Goal: Task Accomplishment & Management: Complete application form

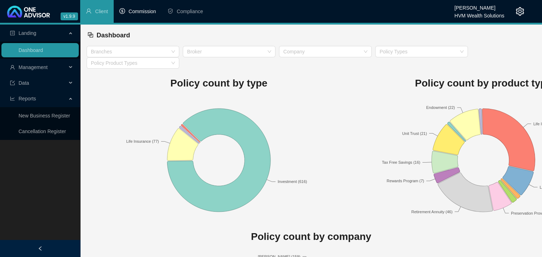
click at [147, 11] on span "Commission" at bounding box center [142, 12] width 27 height 6
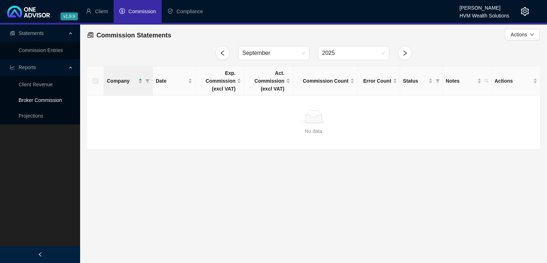
click at [53, 100] on link "Broker Commission" at bounding box center [40, 100] width 43 height 6
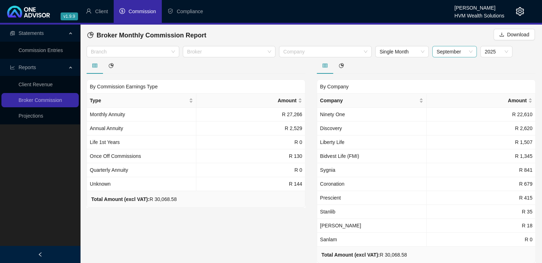
click at [469, 48] on span "September" at bounding box center [455, 51] width 36 height 11
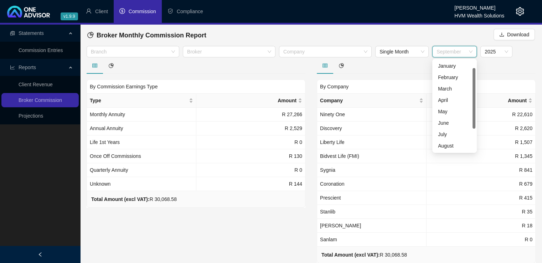
scroll to position [11, 0]
click at [454, 133] on div "August" at bounding box center [454, 134] width 33 height 8
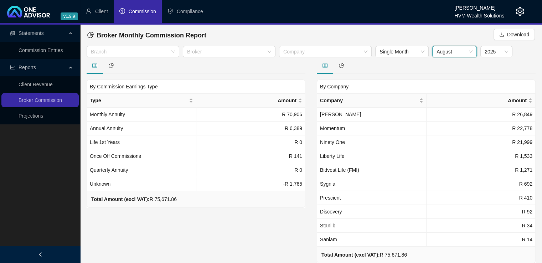
click at [464, 54] on span "August" at bounding box center [455, 51] width 36 height 11
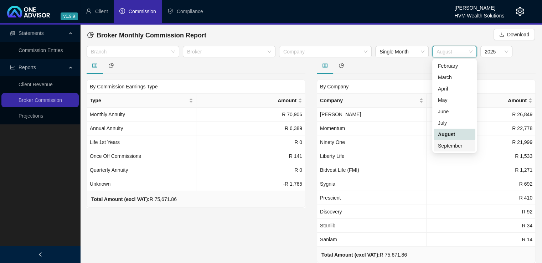
click at [456, 145] on div "September" at bounding box center [454, 146] width 33 height 8
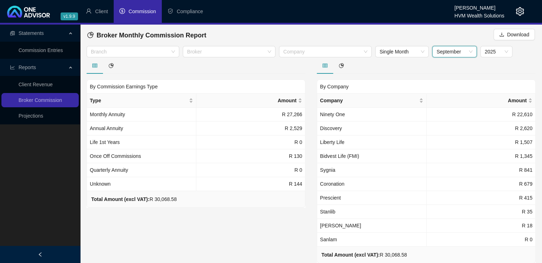
click at [458, 52] on span "September" at bounding box center [455, 51] width 36 height 11
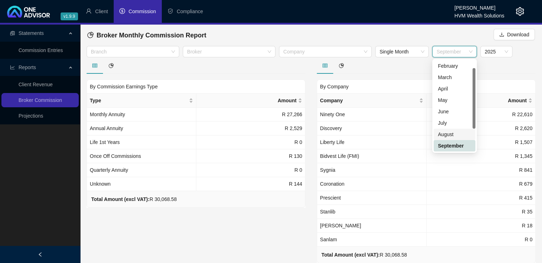
click at [449, 132] on div "August" at bounding box center [454, 134] width 33 height 8
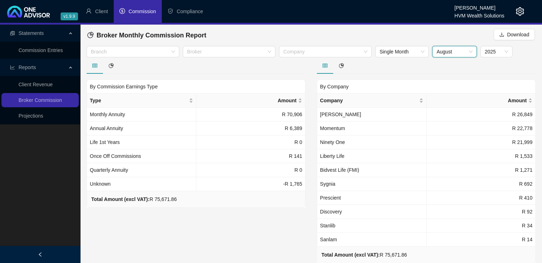
click at [459, 48] on span "August" at bounding box center [455, 51] width 36 height 11
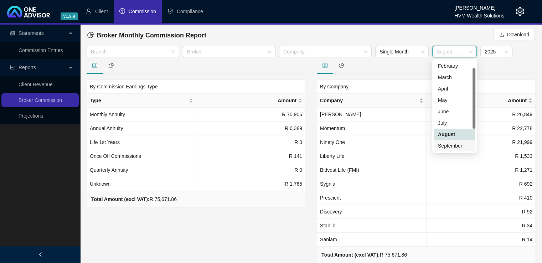
click at [455, 145] on div "September" at bounding box center [454, 146] width 33 height 8
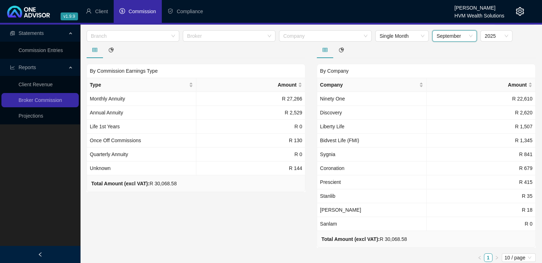
scroll to position [19, 0]
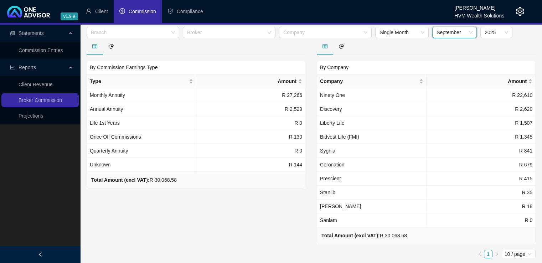
click at [452, 33] on span "September" at bounding box center [455, 32] width 36 height 11
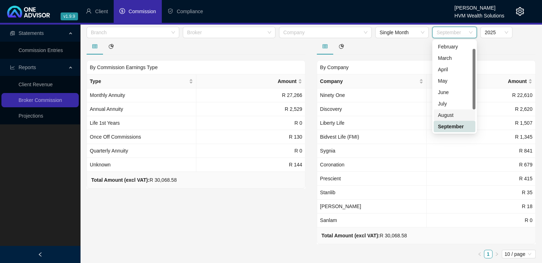
click at [457, 115] on div "August" at bounding box center [454, 115] width 33 height 8
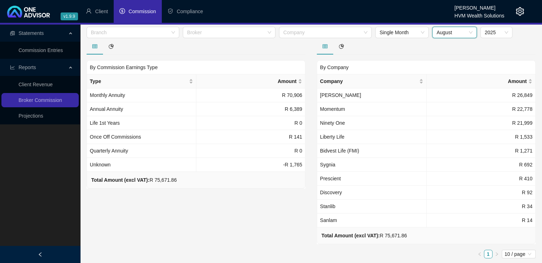
click at [470, 31] on span "August" at bounding box center [455, 32] width 36 height 11
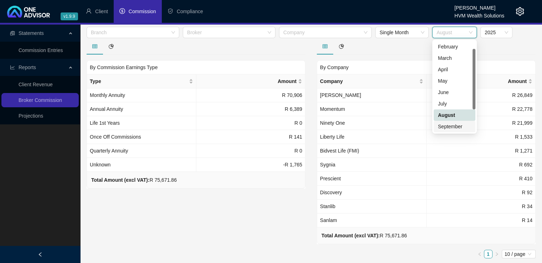
click at [453, 129] on div "September" at bounding box center [454, 127] width 33 height 8
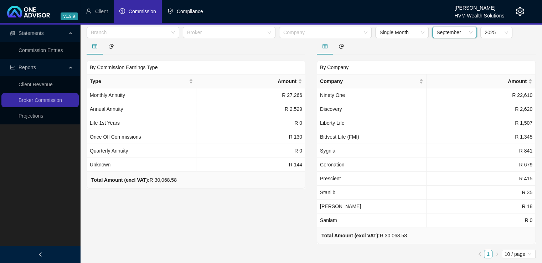
click at [188, 13] on span "Compliance" at bounding box center [190, 12] width 26 height 6
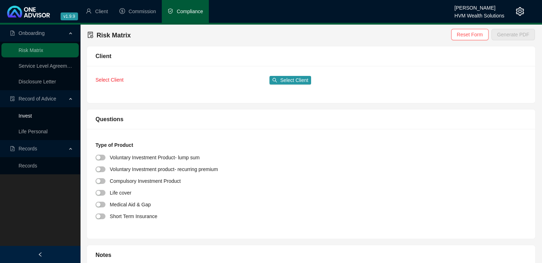
click at [30, 119] on link "Invest" at bounding box center [25, 116] width 13 height 6
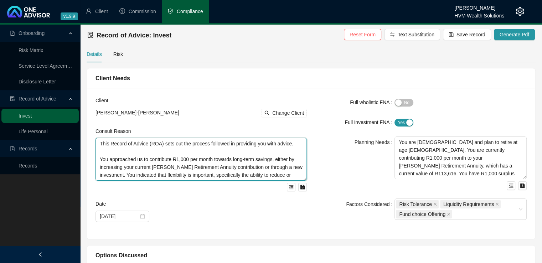
scroll to position [16, 0]
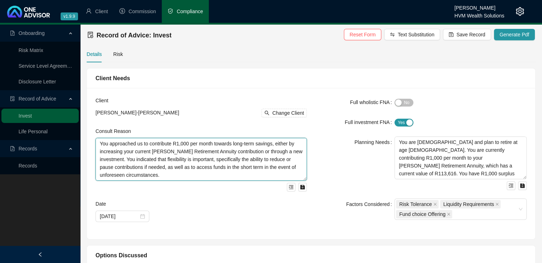
drag, startPoint x: 98, startPoint y: 144, endPoint x: 321, endPoint y: 184, distance: 226.9
click at [321, 184] on div "Client [PERSON_NAME]-[PERSON_NAME] Change Client Consult Reason This Record of …" at bounding box center [311, 164] width 440 height 134
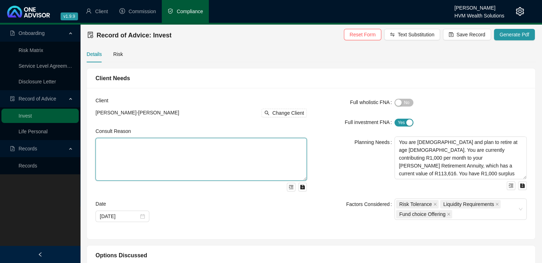
scroll to position [0, 0]
click at [111, 147] on textarea at bounding box center [201, 159] width 211 height 43
paste textarea "You recently matured your Momentum Wealth Retirement Annuity and opted to take …"
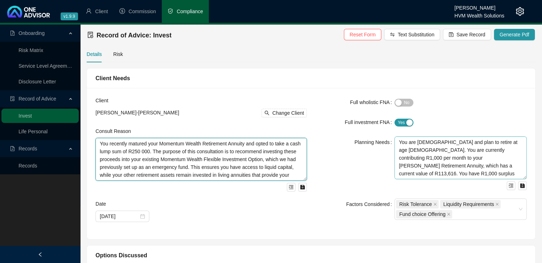
type textarea "You recently matured your Momentum Wealth Retirement Annuity and opted to take …"
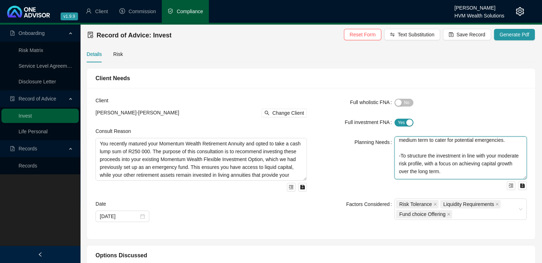
scroll to position [141, 0]
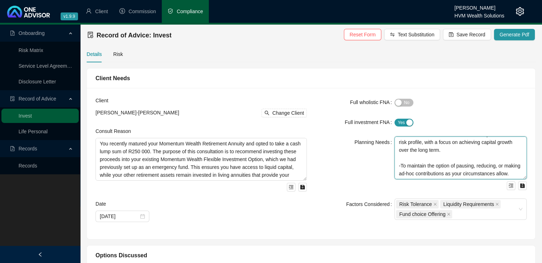
drag, startPoint x: 398, startPoint y: 141, endPoint x: 521, endPoint y: 179, distance: 128.9
click at [521, 179] on textarea "You are [DEMOGRAPHIC_DATA] and plan to retire at age [DEMOGRAPHIC_DATA]. You ar…" at bounding box center [461, 158] width 132 height 43
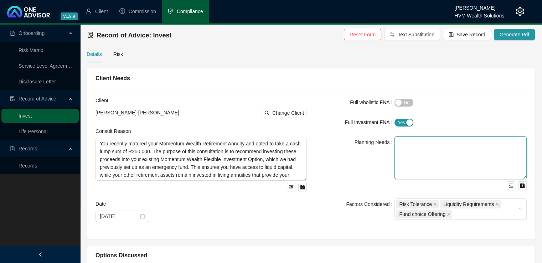
scroll to position [0, 0]
paste textarea "This advice forms part of your broader retirement plan, as previously discussed…"
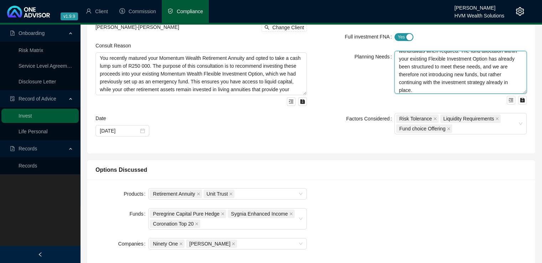
scroll to position [90, 0]
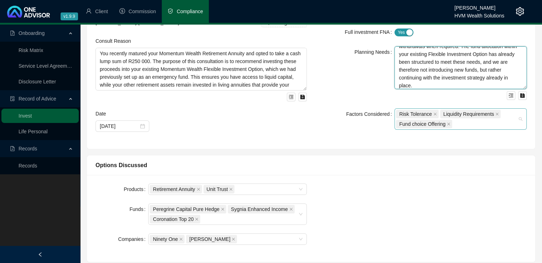
click at [518, 118] on div "Risk Tolerance Liquidity Requirements Fund choice Offering" at bounding box center [461, 118] width 132 height 21
type textarea "This advice forms part of your broader retirement plan, as previously discussed…"
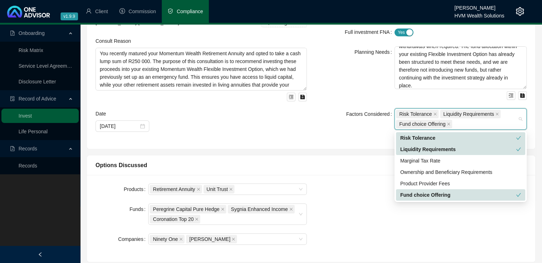
click at [485, 193] on div "Fund choice Offering" at bounding box center [458, 195] width 116 height 8
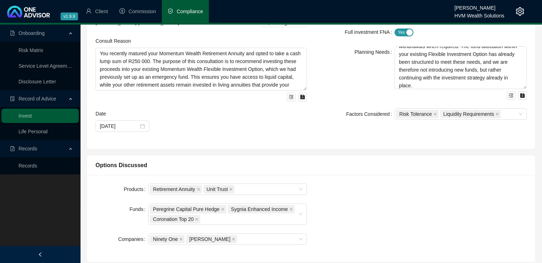
click at [457, 209] on div "Products Retirement Annuity Unit Trust Funds Peregrine Capital Pure Hedge Sygni…" at bounding box center [311, 219] width 440 height 70
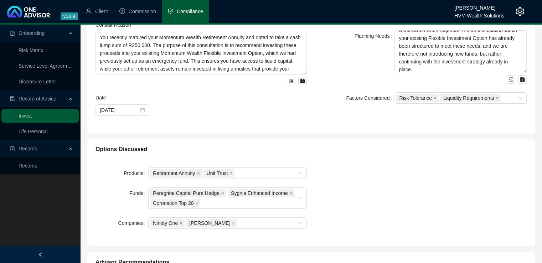
scroll to position [129, 0]
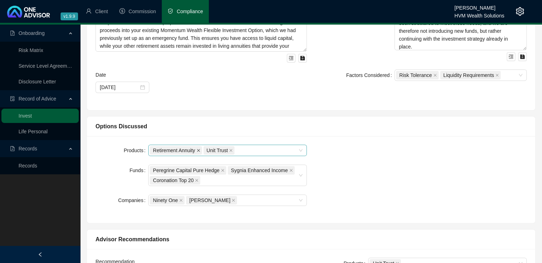
click at [200, 151] on span at bounding box center [199, 150] width 4 height 8
click at [289, 169] on icon "close" at bounding box center [291, 171] width 4 height 4
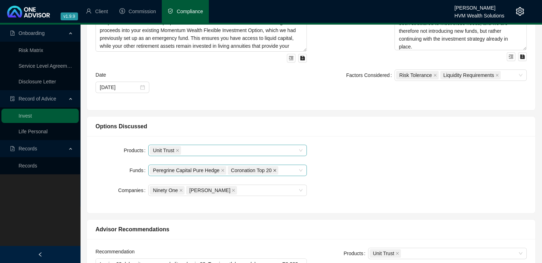
click at [273, 171] on icon "close" at bounding box center [275, 171] width 4 height 4
click at [276, 170] on div "Peregrine Capital Pure Hedge" at bounding box center [224, 170] width 148 height 10
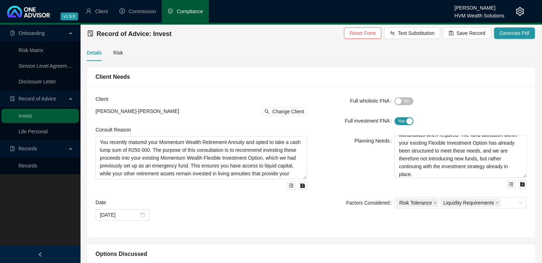
scroll to position [0, 0]
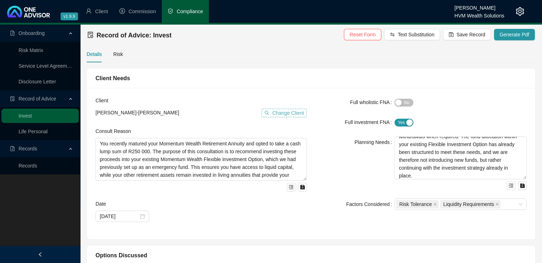
click at [277, 116] on span "Change Client" at bounding box center [288, 113] width 32 height 8
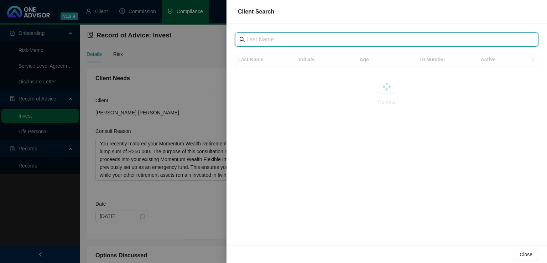
click at [346, 42] on input "text" at bounding box center [388, 39] width 282 height 9
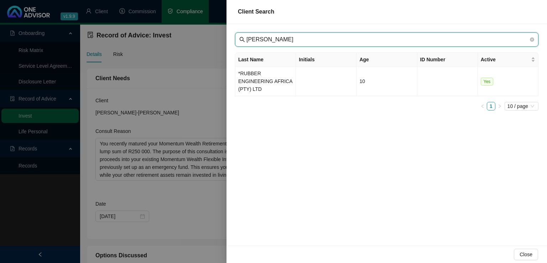
drag, startPoint x: 315, startPoint y: 43, endPoint x: 238, endPoint y: 41, distance: 77.0
click at [238, 41] on span "[PERSON_NAME]" at bounding box center [387, 39] width 304 height 14
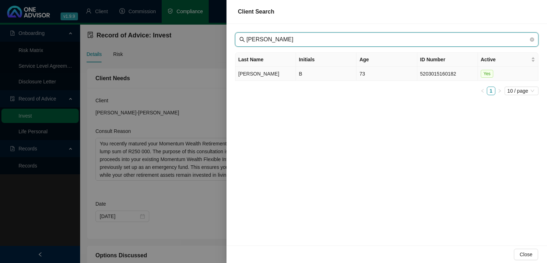
type input "[PERSON_NAME]"
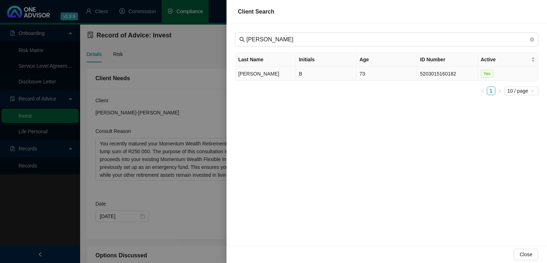
click at [270, 77] on td "[PERSON_NAME]" at bounding box center [266, 74] width 61 height 14
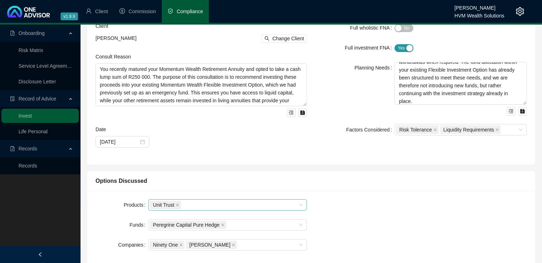
scroll to position [76, 0]
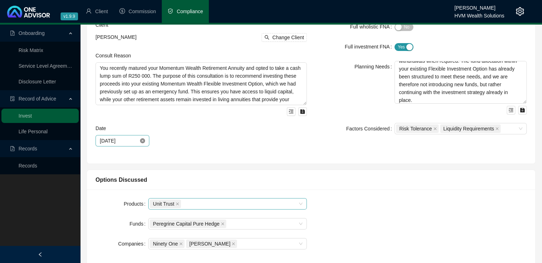
click at [142, 140] on icon "close-circle" at bounding box center [142, 140] width 5 height 5
click at [140, 141] on div at bounding box center [122, 141] width 45 height 8
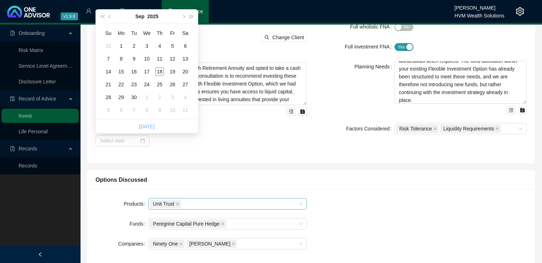
click at [146, 126] on link "[DATE]" at bounding box center [147, 127] width 16 height 6
type input "[DATE]"
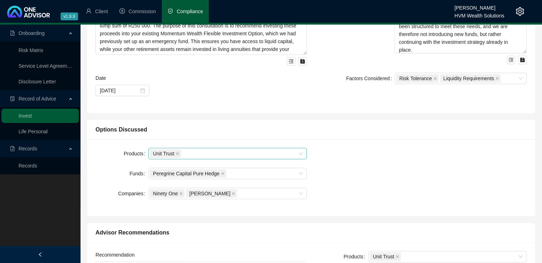
scroll to position [137, 0]
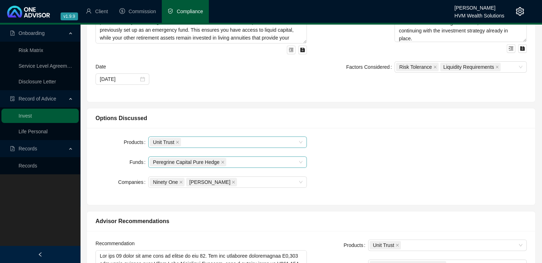
click at [268, 163] on div "Peregrine Capital Pure Hedge" at bounding box center [224, 162] width 148 height 10
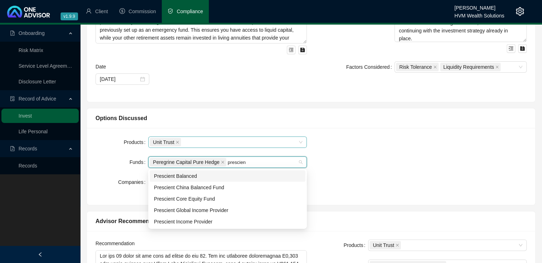
type input "prescient"
click at [228, 221] on div "Prescient Income Provider" at bounding box center [227, 222] width 147 height 8
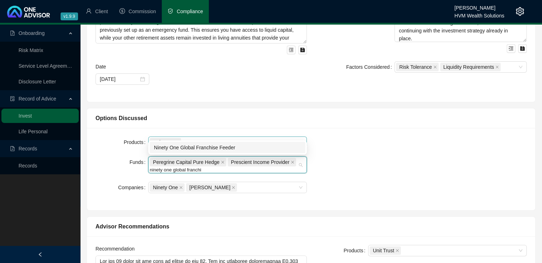
type input "ninety one global franchis"
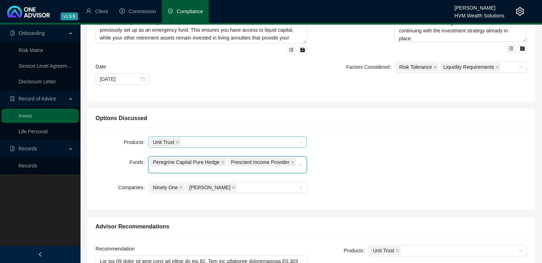
drag, startPoint x: 222, startPoint y: 173, endPoint x: 165, endPoint y: 174, distance: 57.8
click at [165, 174] on form "Products Unit Trust Funds Peregrine Capital Pure Hedge, Prescient Income Provid…" at bounding box center [201, 165] width 211 height 57
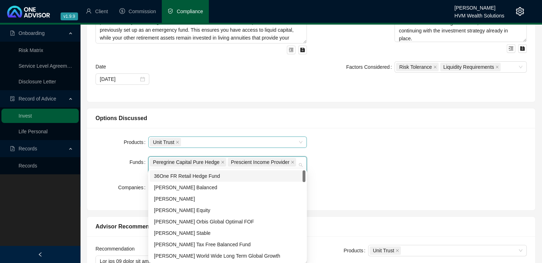
click at [301, 160] on div "Peregrine Capital Pure Hedge Prescient Income Provider" at bounding box center [227, 164] width 159 height 17
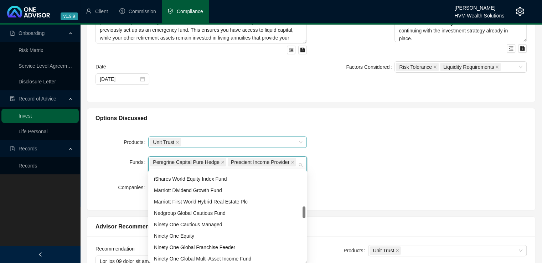
scroll to position [279, 0]
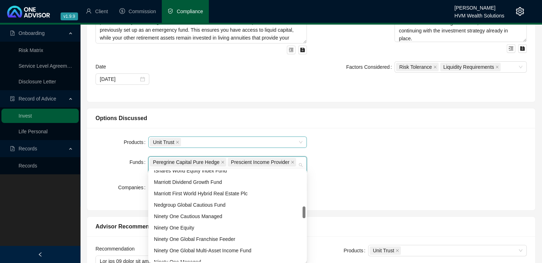
drag, startPoint x: 304, startPoint y: 179, endPoint x: 302, endPoint y: 215, distance: 36.0
click at [302, 215] on div "iShares World Equity Index Fund Marriott Dividend Growth Fund Marriott First Wo…" at bounding box center [228, 215] width 156 height 91
click at [271, 236] on div "Ninety One Global Franchise Feeder" at bounding box center [227, 239] width 147 height 8
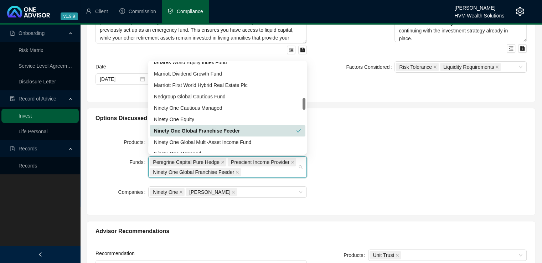
click at [368, 176] on div "Products Unit Trust Funds Peregrine Capital Pure Hedge Prescient Income Provide…" at bounding box center [311, 172] width 440 height 70
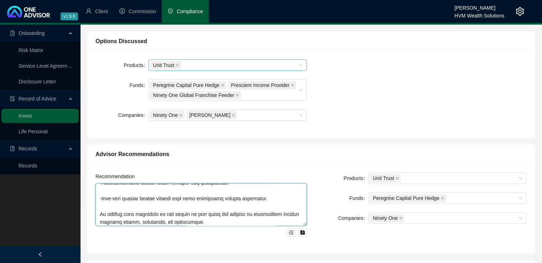
scroll to position [321, 0]
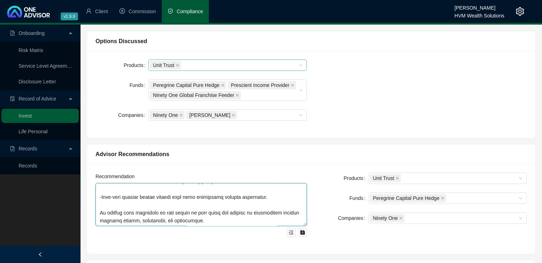
drag, startPoint x: 99, startPoint y: 189, endPoint x: 289, endPoint y: 226, distance: 193.8
click at [289, 226] on div at bounding box center [201, 209] width 211 height 53
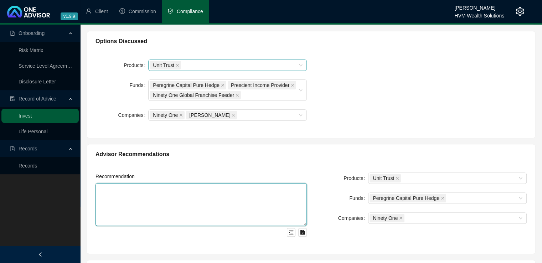
scroll to position [0, 0]
click at [470, 197] on div "Peregrine Capital Pure Hedge" at bounding box center [444, 198] width 148 height 10
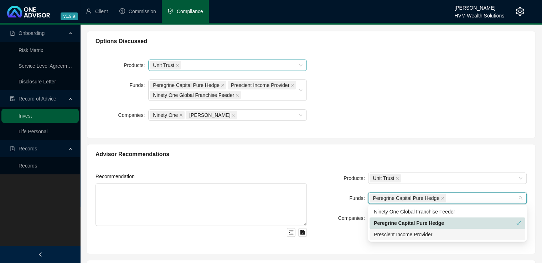
click at [445, 233] on div "Prescient Income Provider" at bounding box center [447, 235] width 147 height 8
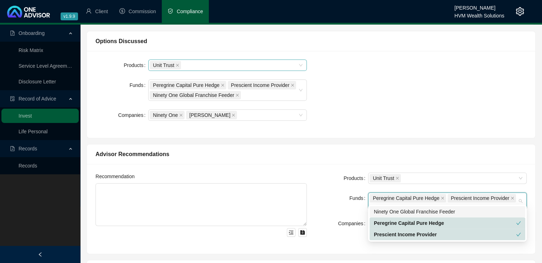
click at [446, 214] on div "Ninety One Global Franchise Feeder" at bounding box center [447, 212] width 147 height 8
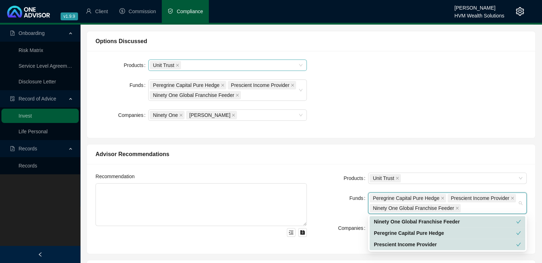
click at [461, 120] on div "Products Unit Trust Funds Peregrine Capital Pure Hedge Prescient Income Provide…" at bounding box center [311, 95] width 440 height 70
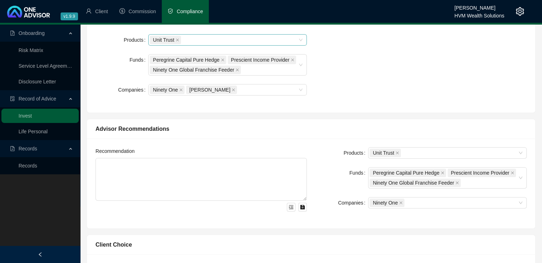
scroll to position [222, 0]
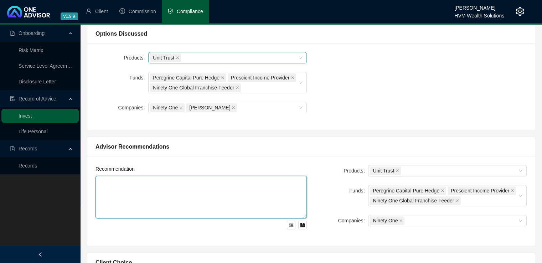
click at [119, 190] on textarea at bounding box center [201, 197] width 211 height 43
paste textarea "I recommend investing the R250 000 lump sum into your existing Momentum Wealth …"
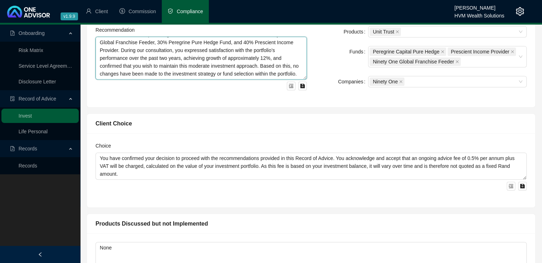
scroll to position [37, 0]
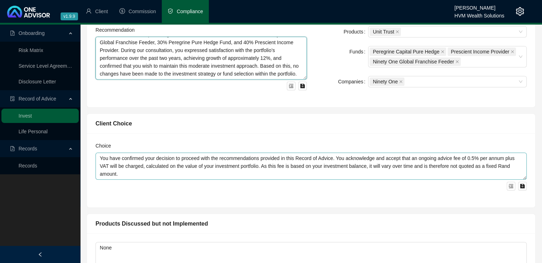
type textarea "I recommend investing the R250 000 lump sum into your existing Momentum Wealth …"
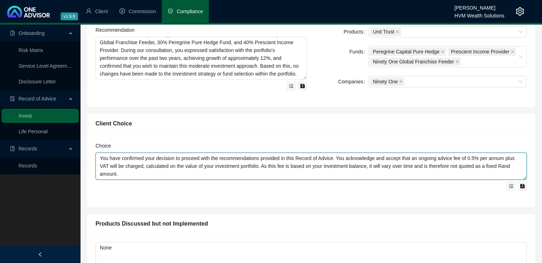
drag, startPoint x: 167, startPoint y: 170, endPoint x: 96, endPoint y: 158, distance: 72.3
click at [96, 158] on textarea "You have confirmed your decision to proceed with the recommendations provided i…" at bounding box center [311, 166] width 431 height 27
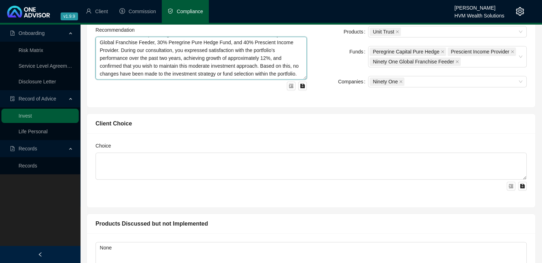
click at [118, 67] on textarea "I recommend investing the R250 000 lump sum into your existing Momentum Wealth …" at bounding box center [201, 58] width 211 height 43
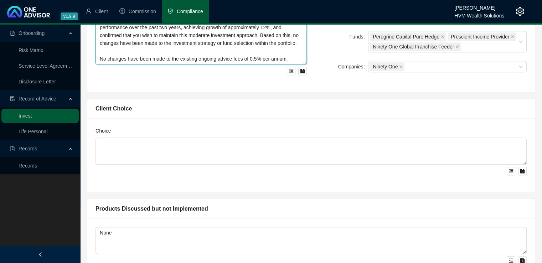
scroll to position [390, 0]
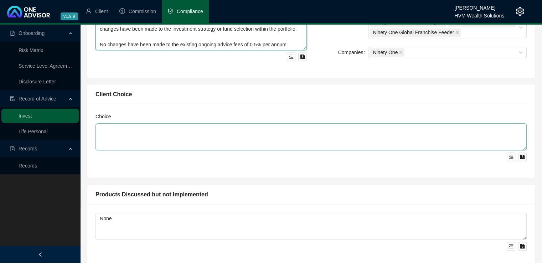
type textarea "I recommend investing the R250 000 lump sum into your existing Momentum Wealth …"
click at [144, 136] on textarea at bounding box center [311, 136] width 431 height 27
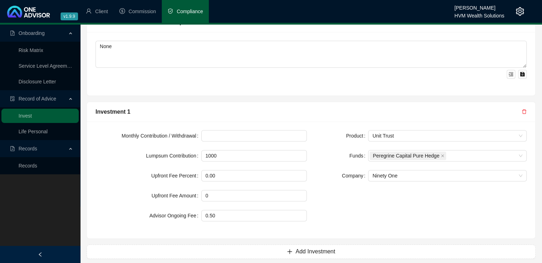
scroll to position [567, 0]
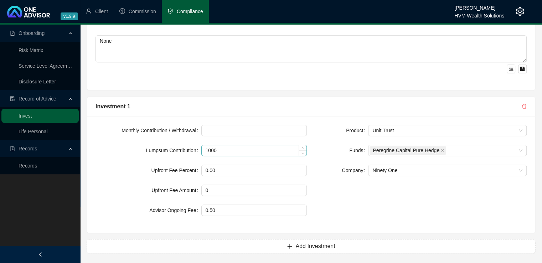
type textarea "You chose to proceed with the advice rendered."
drag, startPoint x: 228, startPoint y: 149, endPoint x: 186, endPoint y: 148, distance: 41.7
click at [186, 148] on div "Lumpsum Contribution 1000" at bounding box center [201, 150] width 211 height 11
type input "250000"
click at [395, 203] on div "Product Unit Trust Funds Peregrine Capital Pure Hedge Company Ninety One" at bounding box center [421, 175] width 220 height 100
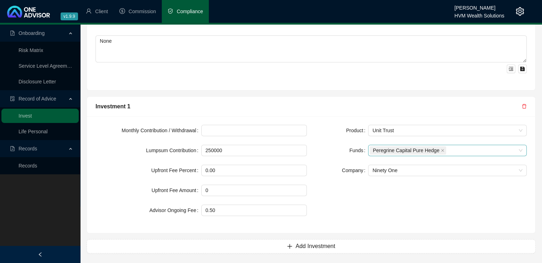
click at [474, 150] on div "Peregrine Capital Pure Hedge" at bounding box center [444, 150] width 148 height 10
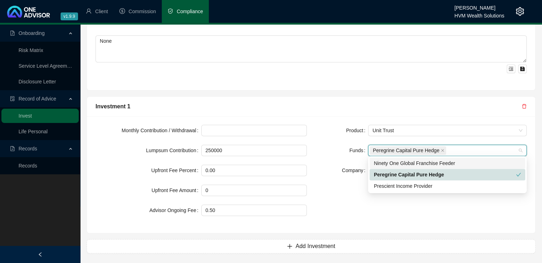
click at [461, 164] on div "Ninety One Global Franchise Feeder" at bounding box center [447, 163] width 147 height 8
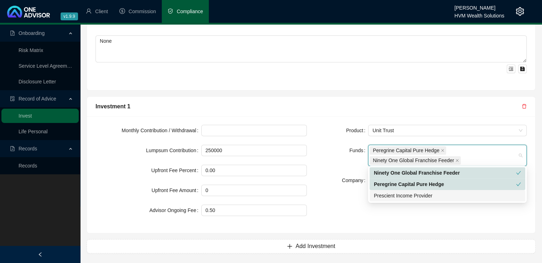
click at [449, 199] on div "Prescient Income Provider" at bounding box center [447, 196] width 147 height 8
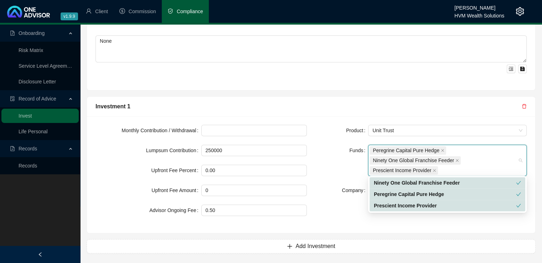
click at [351, 220] on div "Product Unit Trust Funds Peregrine Capital Pure Hedge Ninety One Global Franchi…" at bounding box center [421, 175] width 220 height 100
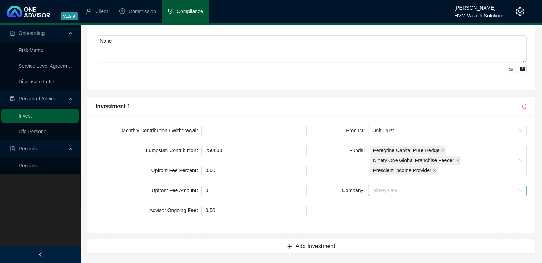
click at [415, 188] on span "Ninety One" at bounding box center [447, 190] width 150 height 11
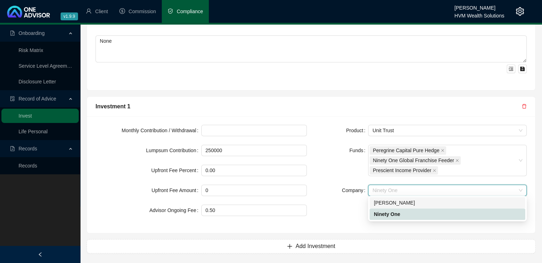
click at [408, 190] on span "Ninety One" at bounding box center [447, 190] width 150 height 11
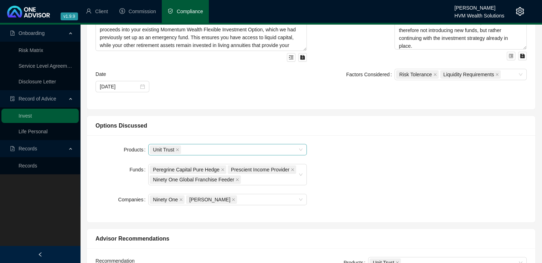
scroll to position [131, 0]
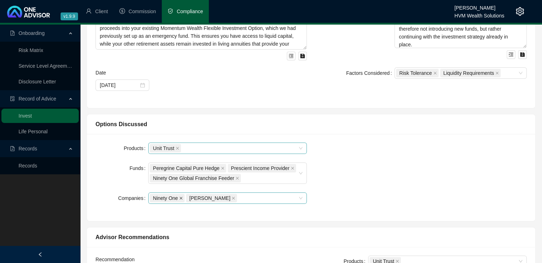
click at [179, 197] on icon "close" at bounding box center [181, 198] width 4 height 4
click at [175, 197] on span "[PERSON_NAME]" at bounding box center [175, 198] width 51 height 9
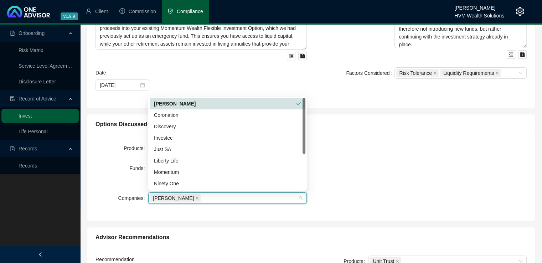
click at [181, 197] on span "[PERSON_NAME]" at bounding box center [175, 198] width 51 height 9
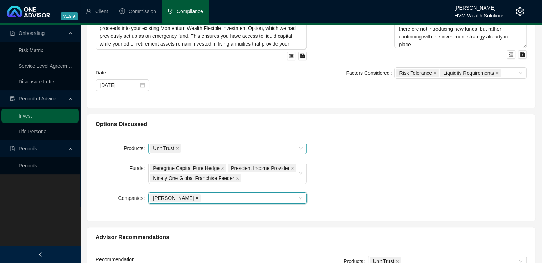
click at [195, 197] on icon "close" at bounding box center [197, 198] width 4 height 4
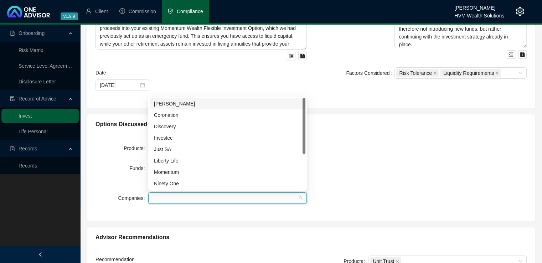
click at [184, 197] on div at bounding box center [224, 198] width 148 height 5
click at [185, 173] on div "Momentum" at bounding box center [227, 172] width 147 height 8
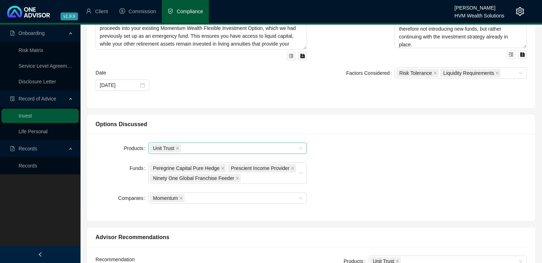
click at [451, 182] on div "Products Unit Trust Funds Peregrine Capital Pure Hedge Prescient Income Provide…" at bounding box center [311, 178] width 440 height 70
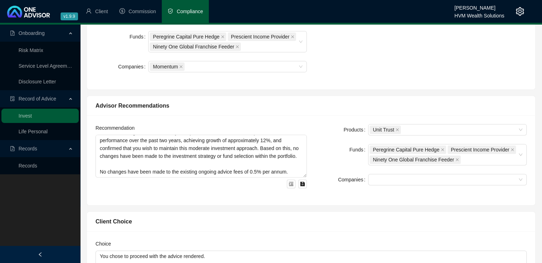
scroll to position [265, 0]
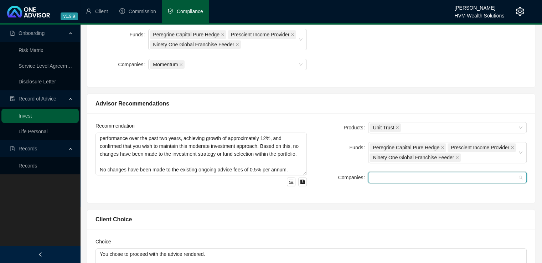
click at [374, 176] on input "search" at bounding box center [372, 177] width 1 height 5
click at [378, 189] on div "Momentum" at bounding box center [447, 191] width 147 height 8
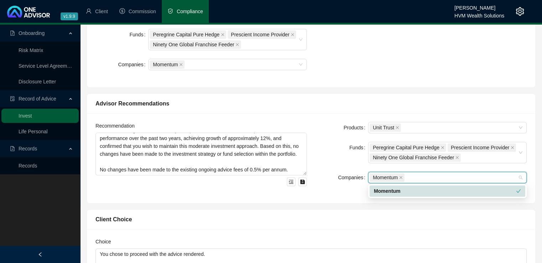
click at [328, 207] on div "Client Choice Choice You chose to proceed with the advice rendered." at bounding box center [311, 254] width 456 height 100
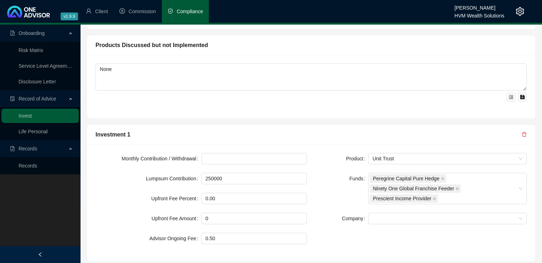
scroll to position [567, 0]
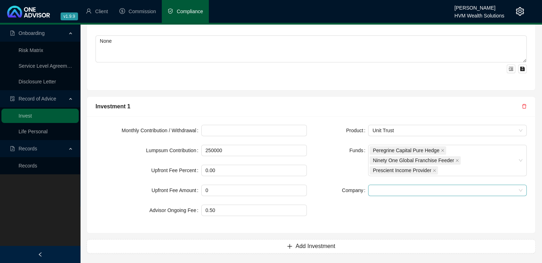
click at [389, 192] on span at bounding box center [447, 190] width 150 height 11
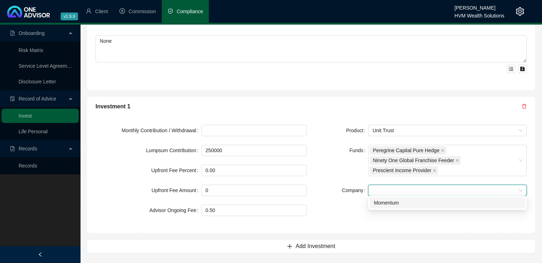
click at [389, 202] on div "Momentum" at bounding box center [447, 203] width 147 height 8
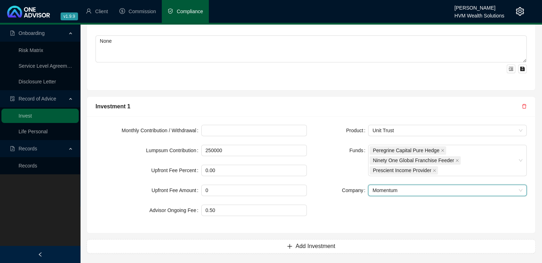
click at [319, 211] on div "Product Unit Trust Funds Peregrine Capital Pure Hedge Ninety One Global Franchi…" at bounding box center [421, 175] width 220 height 100
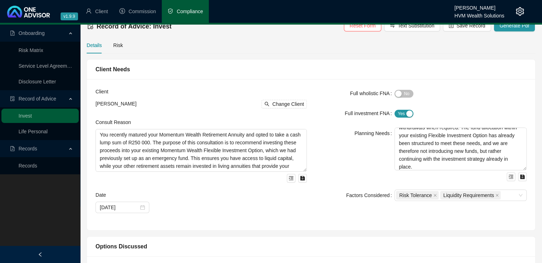
scroll to position [0, 0]
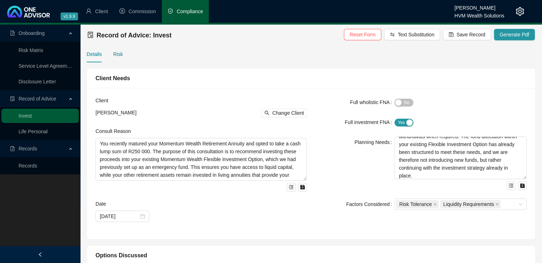
click at [118, 56] on div "Risk" at bounding box center [118, 54] width 10 height 8
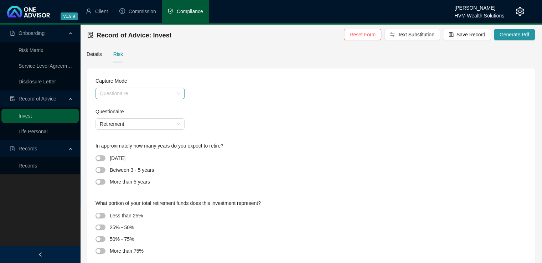
click at [174, 98] on span "Questionaire" at bounding box center [140, 93] width 81 height 11
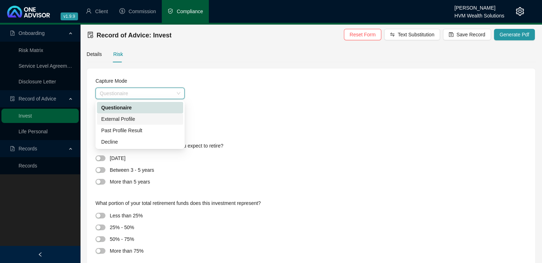
click at [258, 127] on div "Retirement" at bounding box center [311, 123] width 431 height 11
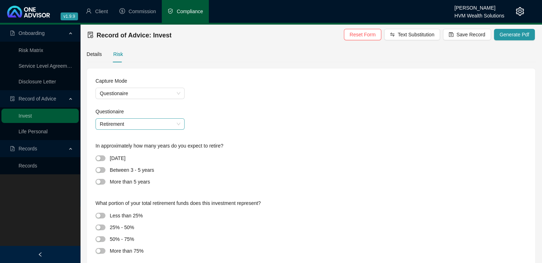
click at [164, 124] on span "Retirement" at bounding box center [140, 124] width 81 height 11
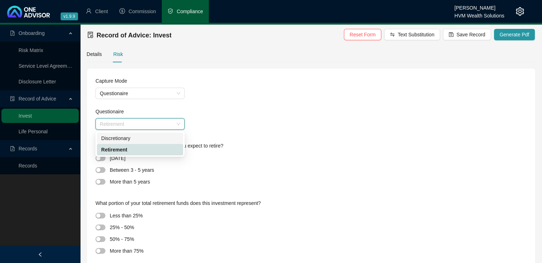
click at [159, 138] on div "Discretionary" at bounding box center [140, 138] width 78 height 8
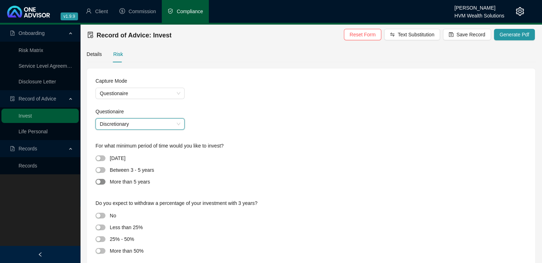
click at [101, 184] on span "button" at bounding box center [101, 182] width 10 height 6
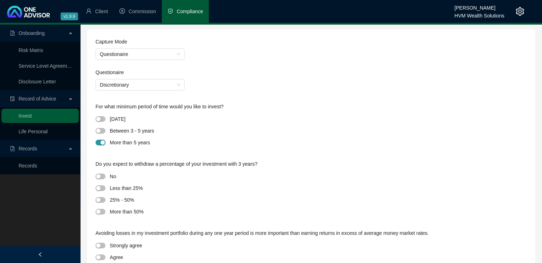
scroll to position [41, 0]
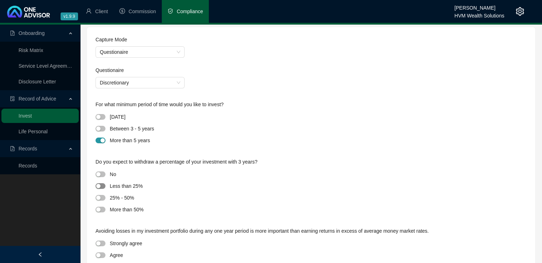
click at [100, 186] on div "button" at bounding box center [98, 186] width 4 height 4
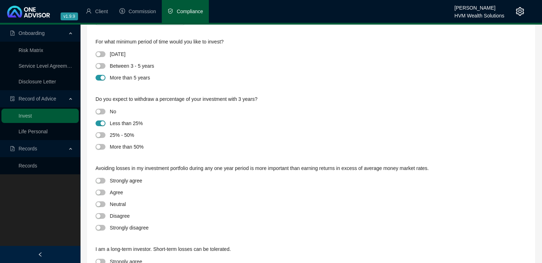
scroll to position [117, 0]
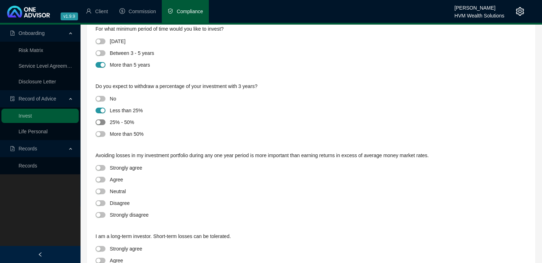
click at [99, 122] on div "button" at bounding box center [98, 122] width 4 height 4
click at [97, 113] on span "button" at bounding box center [101, 111] width 10 height 6
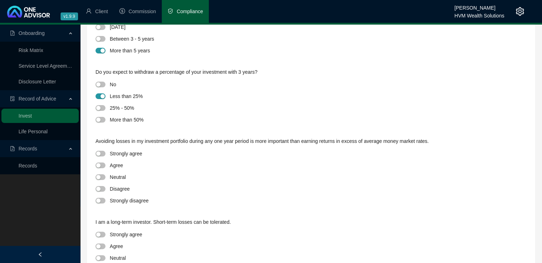
scroll to position [133, 0]
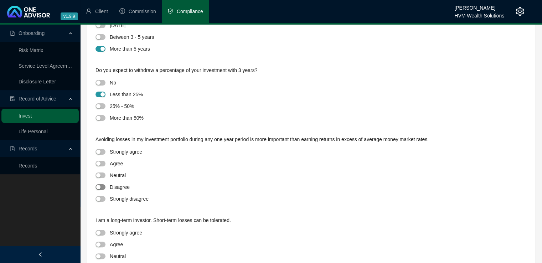
click at [101, 188] on span "button" at bounding box center [101, 187] width 10 height 6
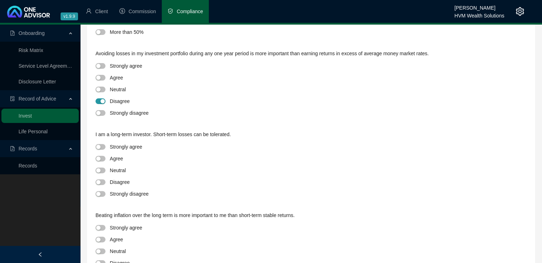
scroll to position [220, 0]
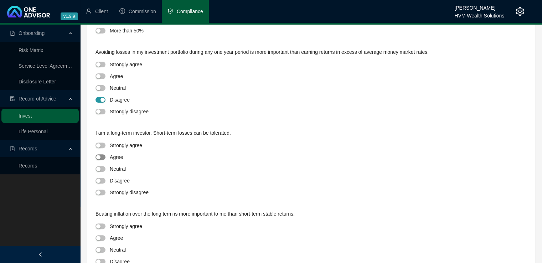
click at [99, 156] on div "button" at bounding box center [98, 157] width 4 height 4
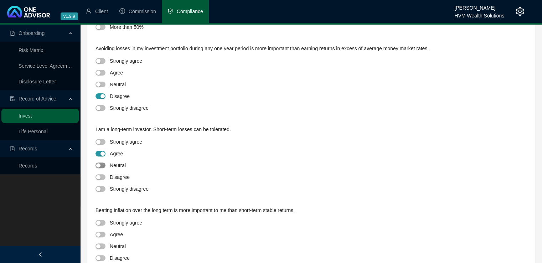
click at [97, 164] on div "button" at bounding box center [98, 165] width 4 height 4
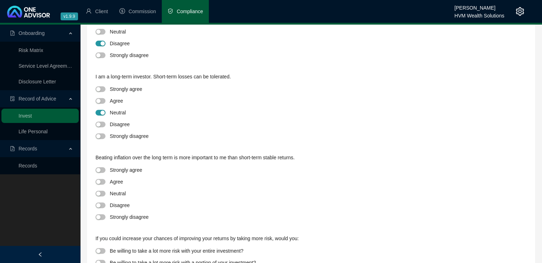
scroll to position [278, 0]
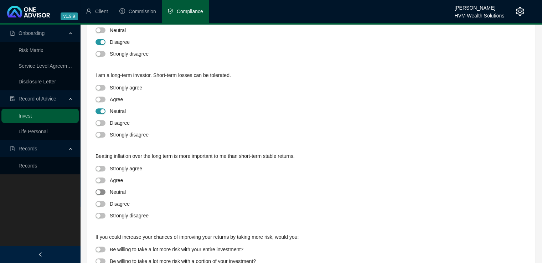
click at [101, 191] on span "button" at bounding box center [101, 192] width 10 height 6
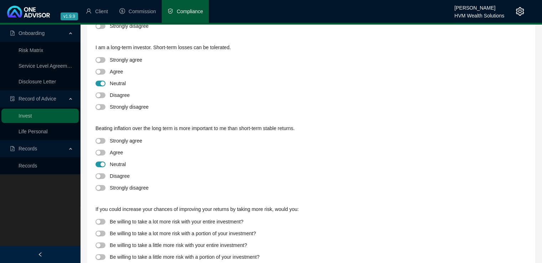
scroll to position [334, 0]
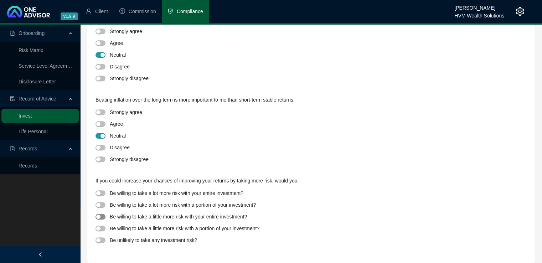
click at [100, 217] on div "button" at bounding box center [98, 217] width 4 height 4
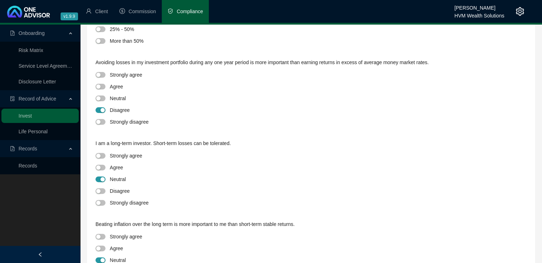
scroll to position [0, 0]
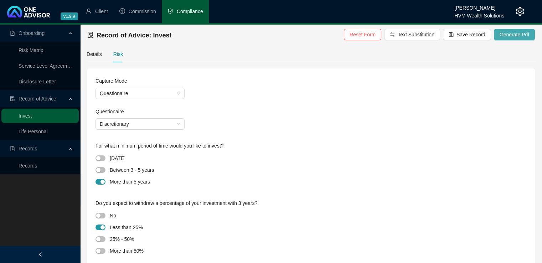
click at [513, 31] on span "Generate Pdf" at bounding box center [515, 35] width 30 height 8
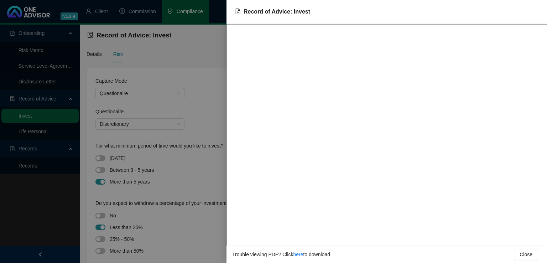
click at [196, 74] on div at bounding box center [273, 131] width 547 height 263
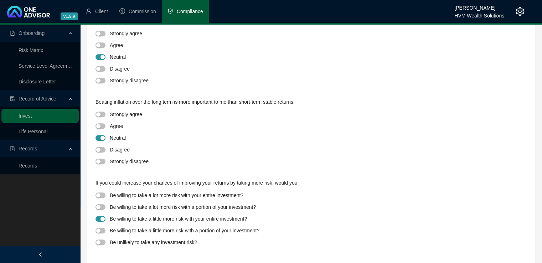
scroll to position [334, 0]
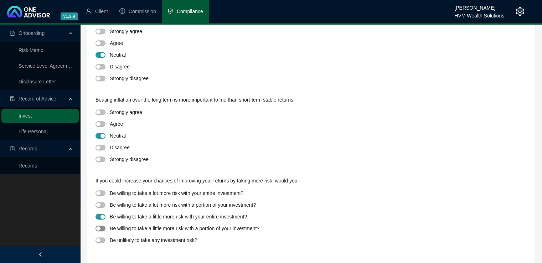
click at [98, 230] on div "button" at bounding box center [98, 228] width 4 height 4
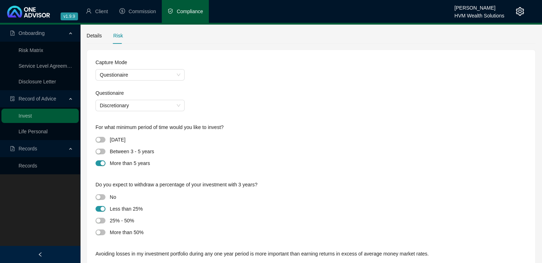
scroll to position [0, 0]
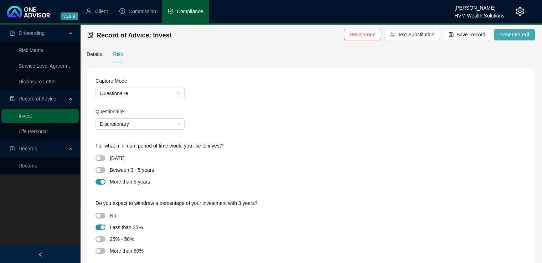
click at [508, 33] on span "Generate Pdf" at bounding box center [515, 35] width 30 height 8
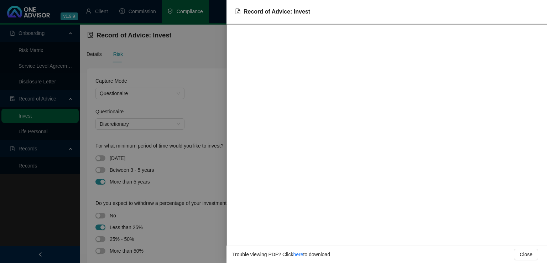
click at [202, 118] on div at bounding box center [273, 131] width 547 height 263
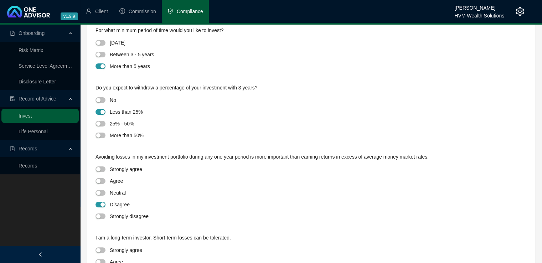
scroll to position [117, 0]
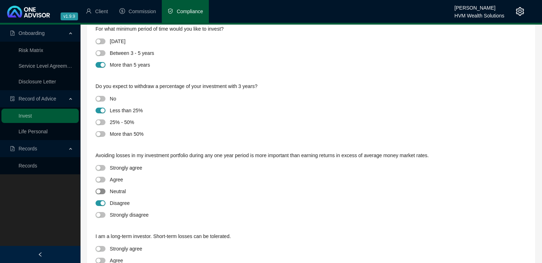
click at [100, 192] on div "button" at bounding box center [98, 191] width 4 height 4
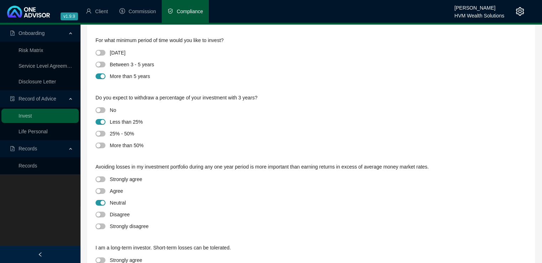
scroll to position [0, 0]
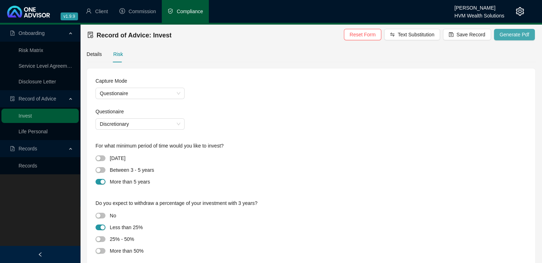
click at [516, 34] on span "Generate Pdf" at bounding box center [515, 35] width 30 height 8
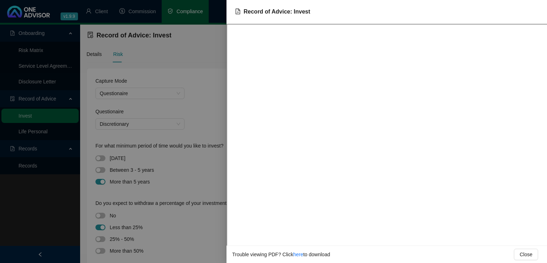
click at [222, 89] on div at bounding box center [273, 131] width 547 height 263
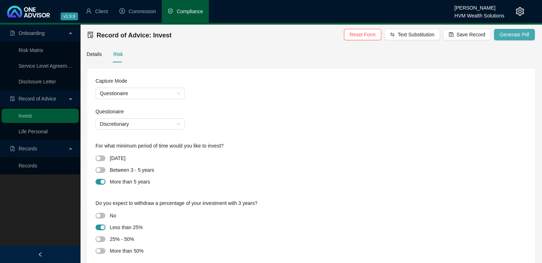
click at [503, 35] on span "Generate Pdf" at bounding box center [515, 35] width 30 height 8
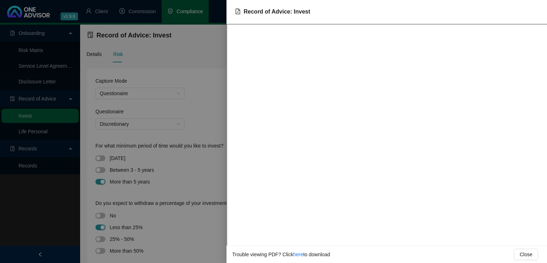
click at [218, 106] on div at bounding box center [273, 131] width 547 height 263
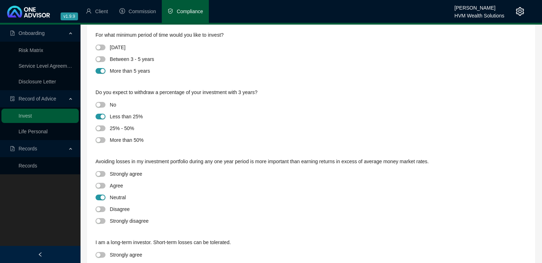
scroll to position [114, 0]
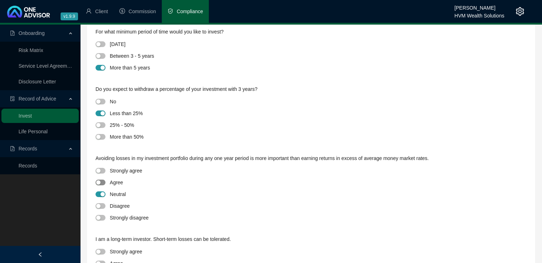
click at [97, 183] on div "button" at bounding box center [98, 182] width 4 height 4
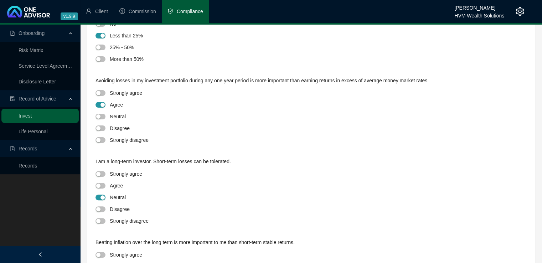
scroll to position [192, 0]
click at [101, 208] on button "button" at bounding box center [101, 209] width 10 height 6
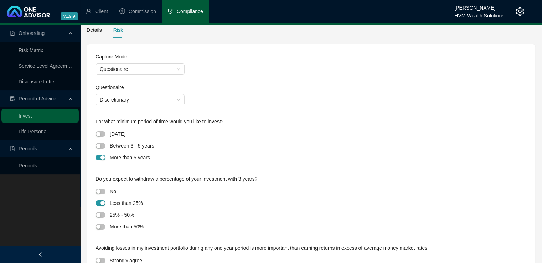
scroll to position [0, 0]
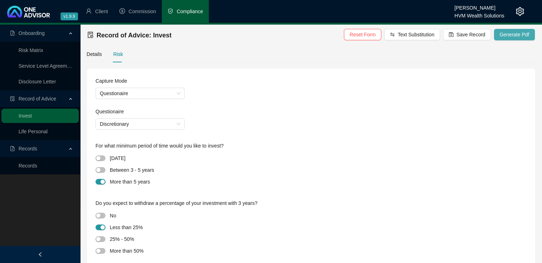
click at [511, 36] on span "Generate Pdf" at bounding box center [515, 35] width 30 height 8
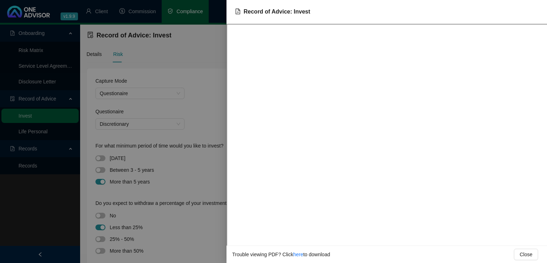
click at [207, 107] on div at bounding box center [273, 131] width 547 height 263
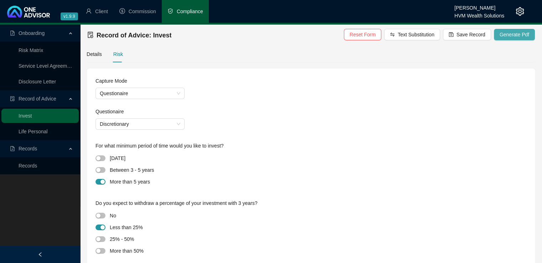
click at [512, 36] on span "Generate Pdf" at bounding box center [515, 35] width 30 height 8
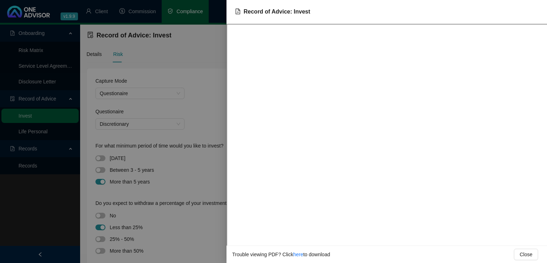
drag, startPoint x: 204, startPoint y: 99, endPoint x: 233, endPoint y: 247, distance: 150.8
click at [204, 99] on div at bounding box center [273, 131] width 547 height 263
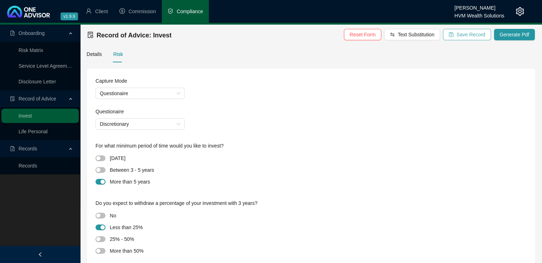
click at [467, 37] on span "Save Record" at bounding box center [471, 35] width 29 height 8
